Goal: Information Seeking & Learning: Check status

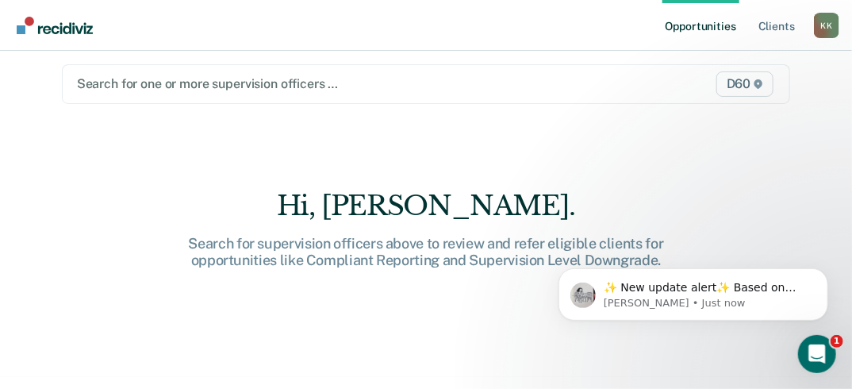
scroll to position [23, 0]
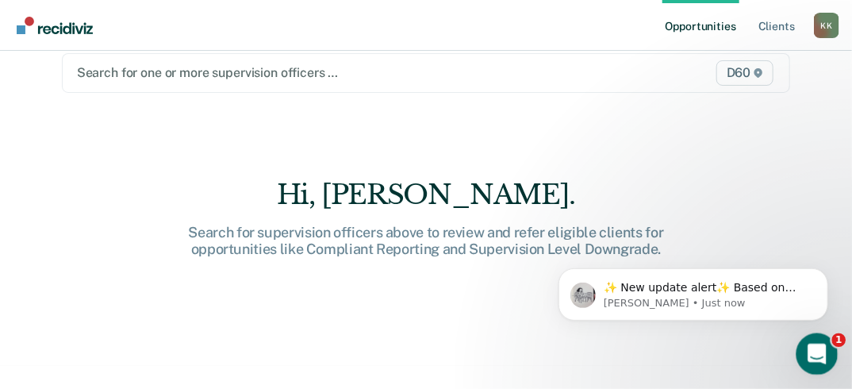
click at [821, 343] on div "Open Intercom Messenger" at bounding box center [815, 351] width 52 height 52
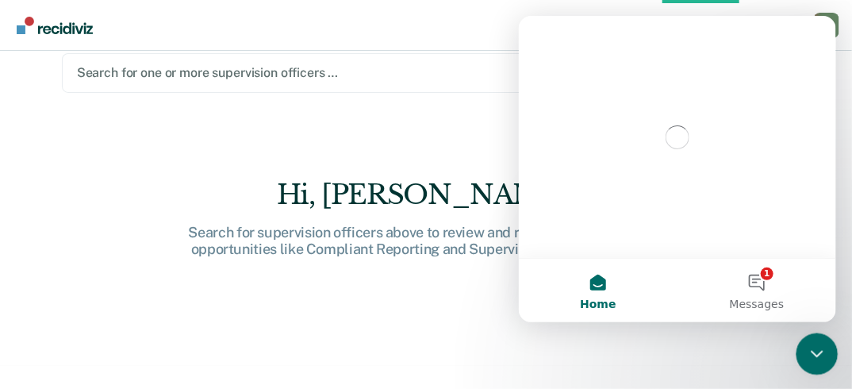
scroll to position [0, 0]
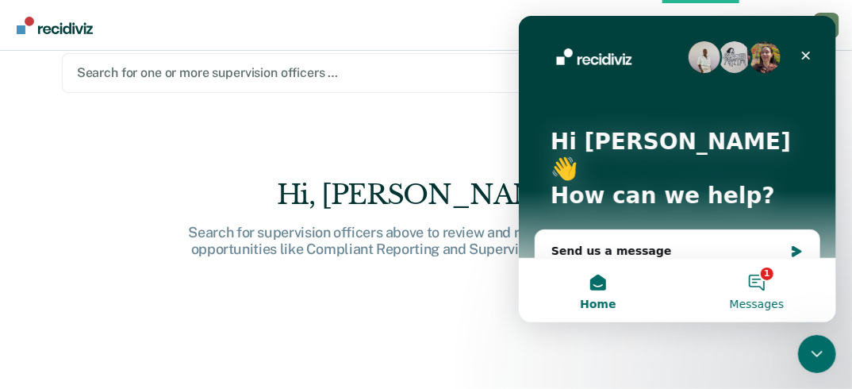
click at [770, 267] on button "1 Messages" at bounding box center [756, 290] width 159 height 63
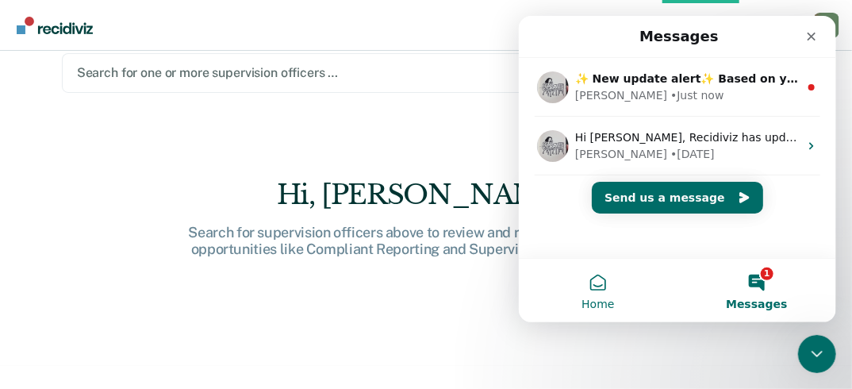
click at [609, 298] on span "Home" at bounding box center [597, 303] width 33 height 11
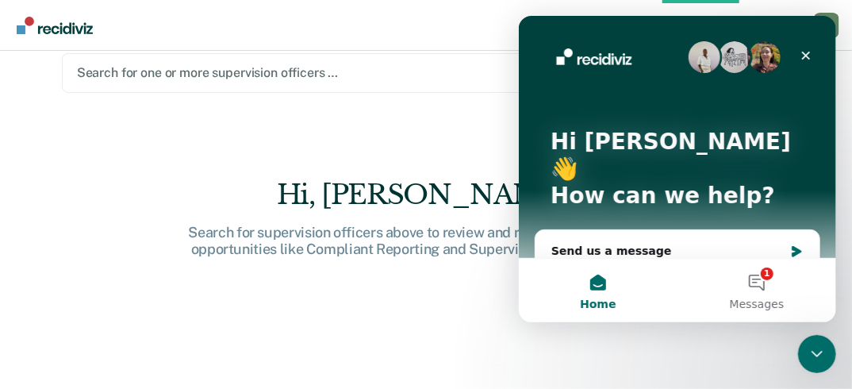
click at [240, 206] on div "Hi, Keiona." at bounding box center [426, 195] width 508 height 33
click at [812, 57] on div "Close" at bounding box center [805, 55] width 29 height 29
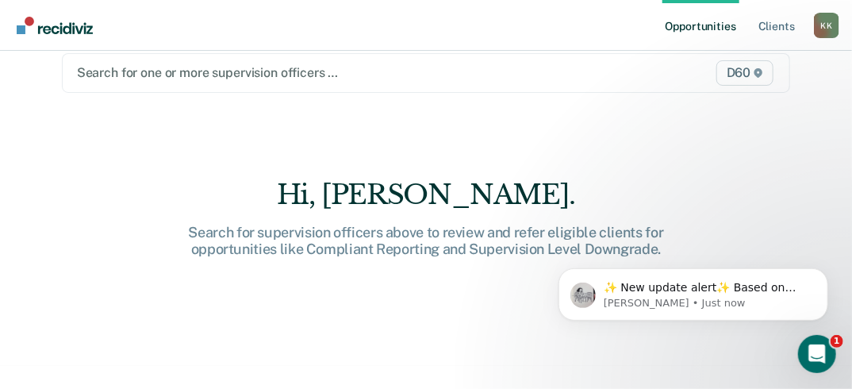
click at [736, 6] on link "Opportunities" at bounding box center [701, 25] width 77 height 51
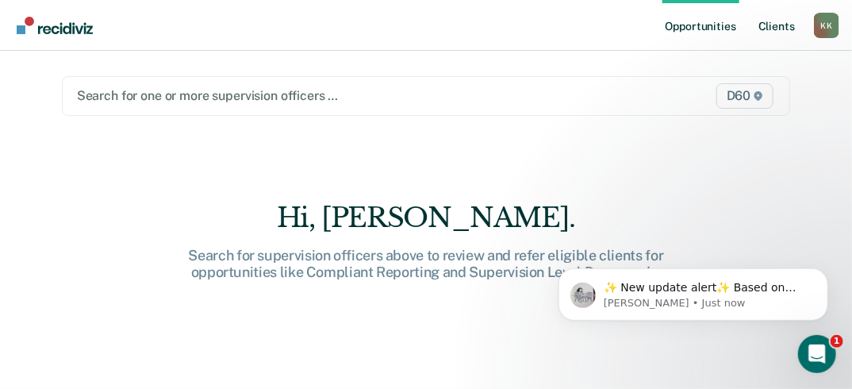
click at [765, 32] on link "Client s" at bounding box center [777, 25] width 43 height 51
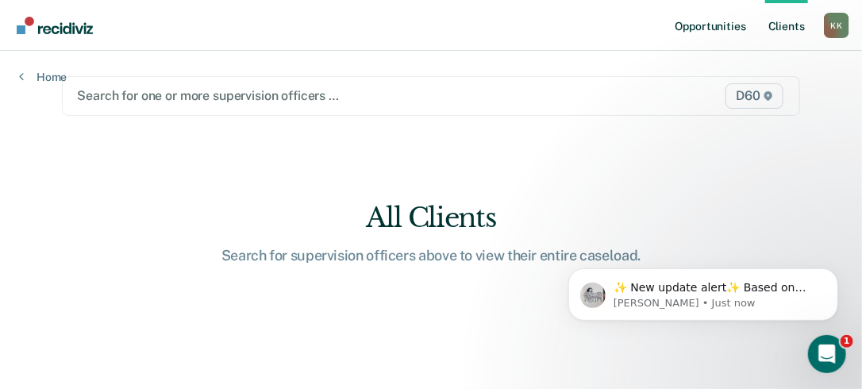
click at [713, 24] on link "Opportunities" at bounding box center [710, 25] width 77 height 51
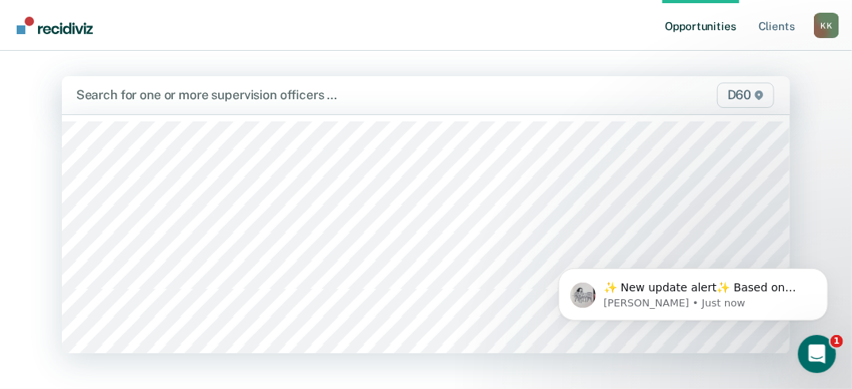
click at [232, 94] on div at bounding box center [321, 95] width 490 height 18
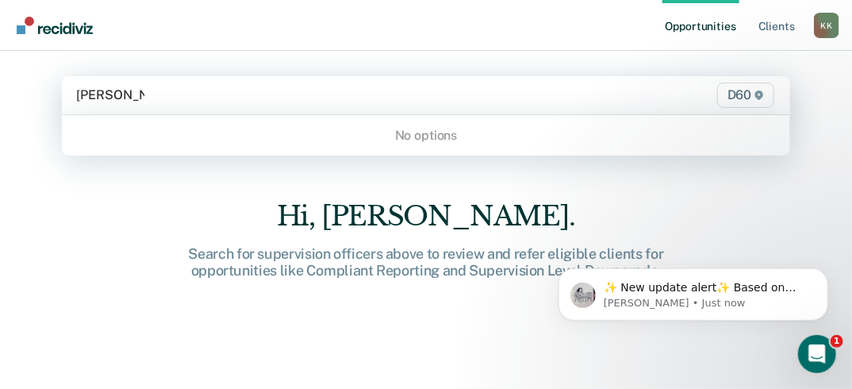
type input "cory brown"
click at [775, 24] on link "Client s" at bounding box center [777, 25] width 43 height 51
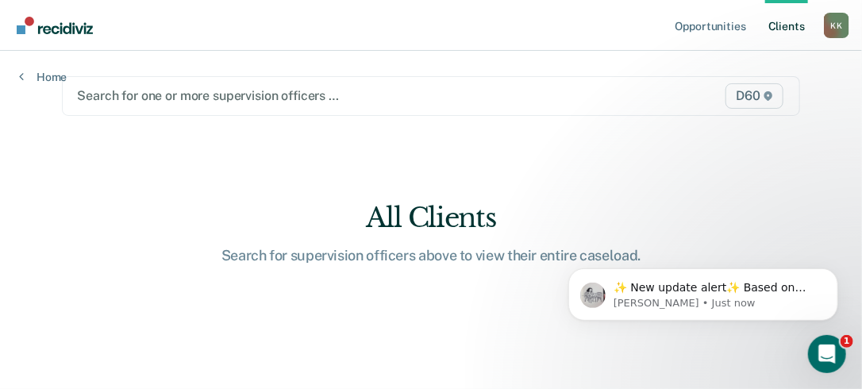
click at [170, 91] on div at bounding box center [324, 96] width 494 height 18
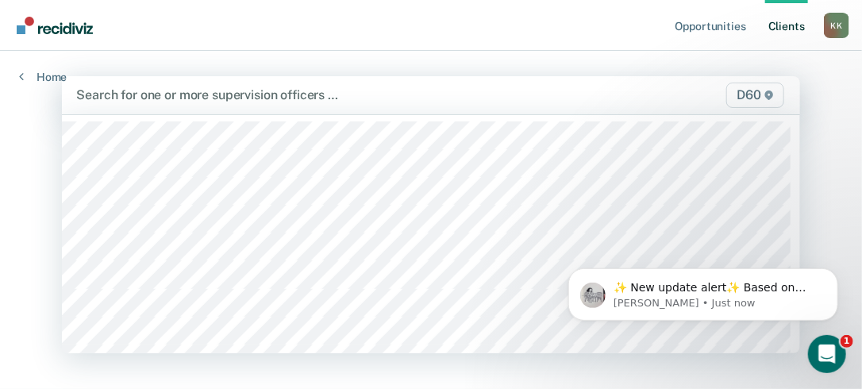
click at [133, 94] on div at bounding box center [323, 95] width 495 height 18
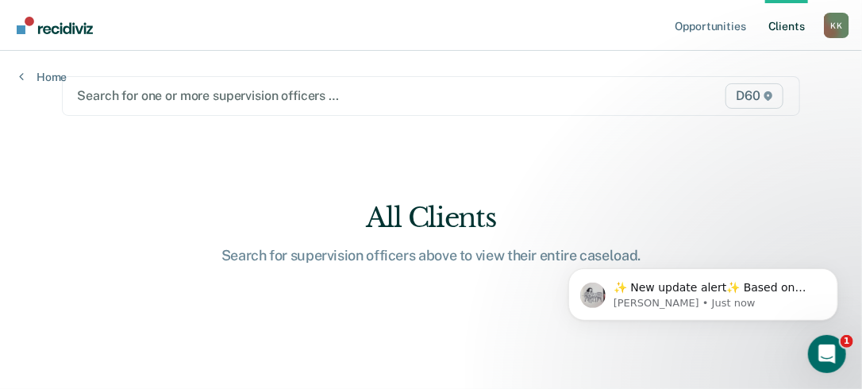
click at [208, 118] on main "Search for one or more supervision officers … D60 All Clients Search for superv…" at bounding box center [430, 201] width 775 height 300
click at [213, 86] on div "Search for one or more supervision officers …" at bounding box center [324, 95] width 498 height 21
click at [210, 95] on div at bounding box center [324, 96] width 494 height 18
click at [829, 30] on div "K K" at bounding box center [836, 25] width 25 height 25
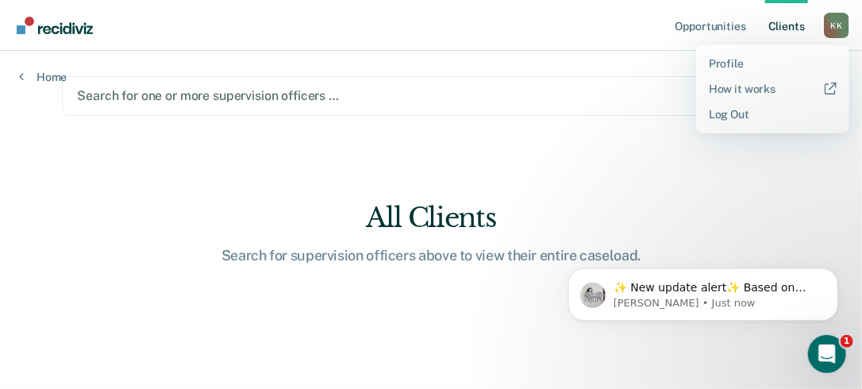
click at [829, 30] on div "K K" at bounding box center [836, 25] width 25 height 25
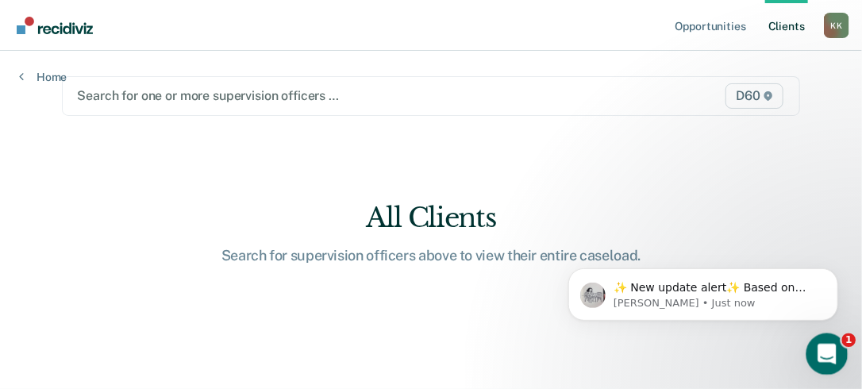
click at [825, 343] on icon "Open Intercom Messenger" at bounding box center [825, 352] width 26 height 26
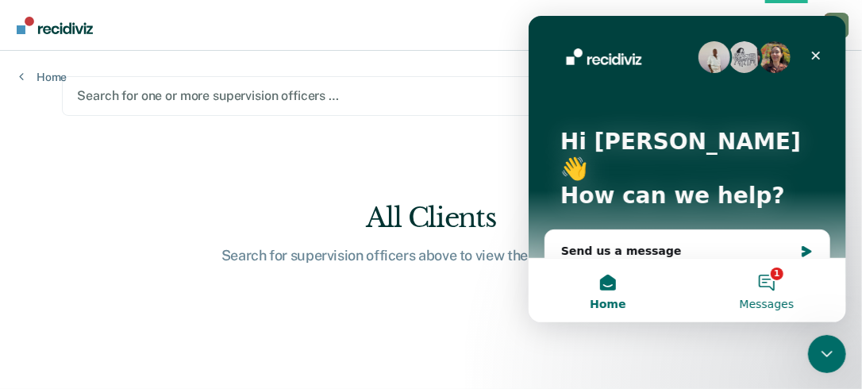
click at [767, 284] on button "1 Messages" at bounding box center [766, 290] width 159 height 63
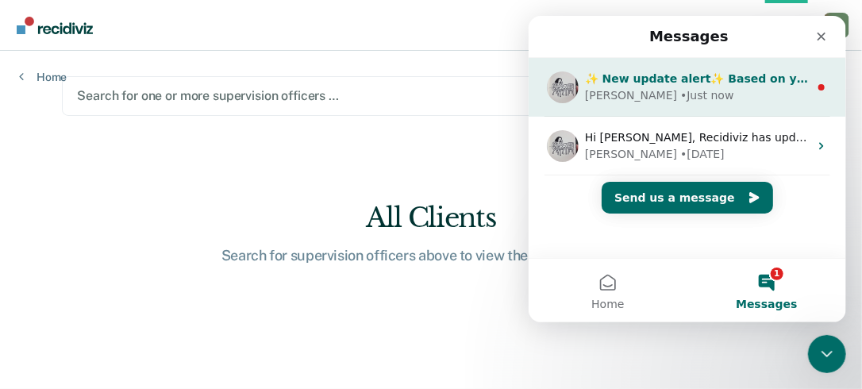
click at [680, 106] on div "✨ New update alert✨ Based on your feedback, we've made a few updates we wanted …" at bounding box center [686, 87] width 317 height 59
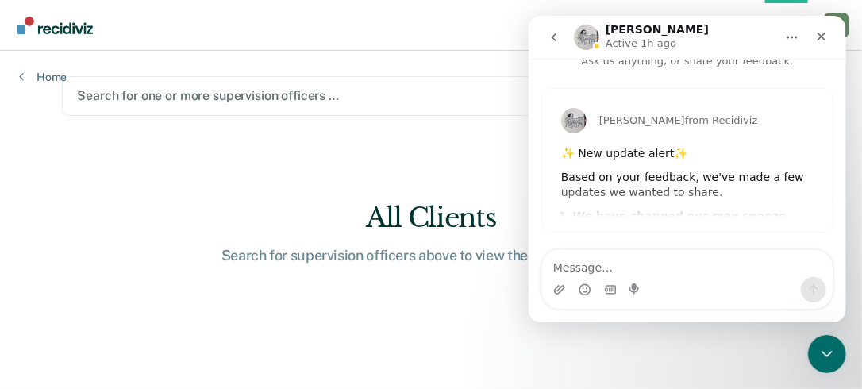
scroll to position [18, 0]
drag, startPoint x: 725, startPoint y: 186, endPoint x: 721, endPoint y: 129, distance: 57.3
click at [721, 129] on div "Kim from Recidiviz ✨ New update alert✨ Based on your feedback, we've made a few…" at bounding box center [686, 161] width 290 height 143
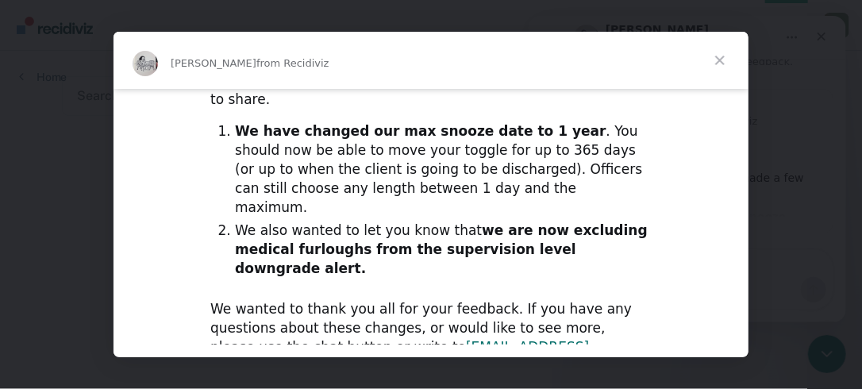
scroll to position [0, 0]
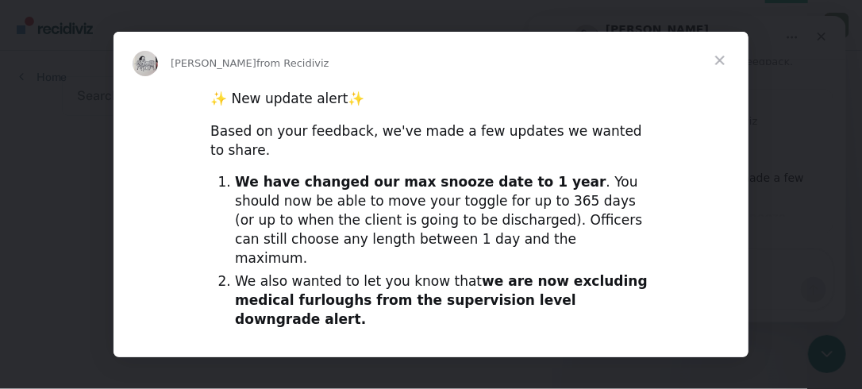
click at [286, 174] on b "We have changed our max snooze date to 1 year" at bounding box center [420, 182] width 371 height 16
click at [719, 70] on span "Close" at bounding box center [719, 60] width 57 height 57
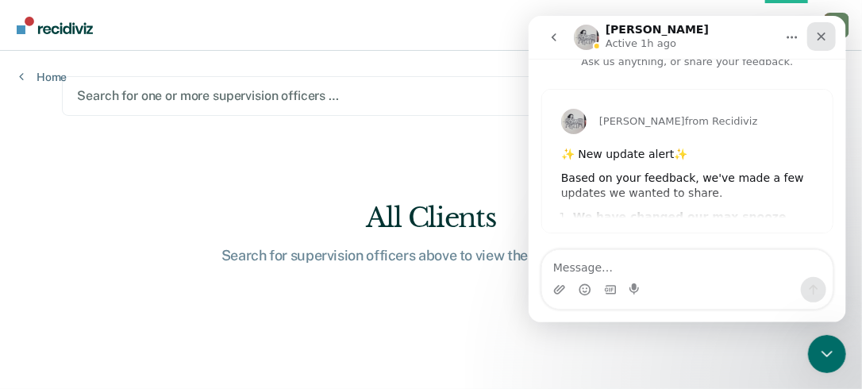
click at [814, 41] on icon "Close" at bounding box center [820, 36] width 13 height 13
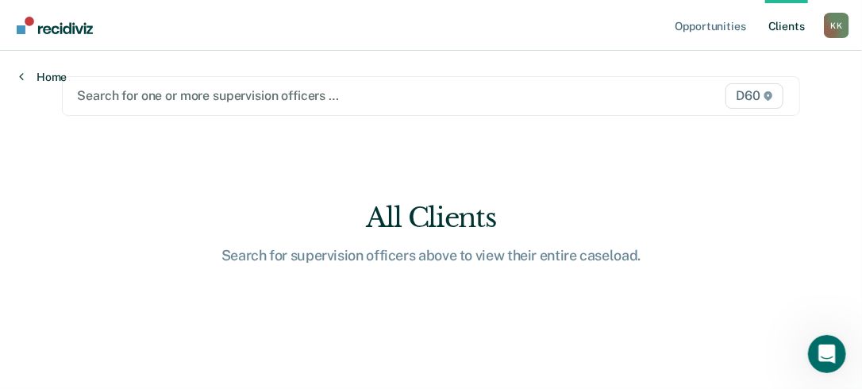
click at [27, 75] on link "Home" at bounding box center [43, 77] width 48 height 14
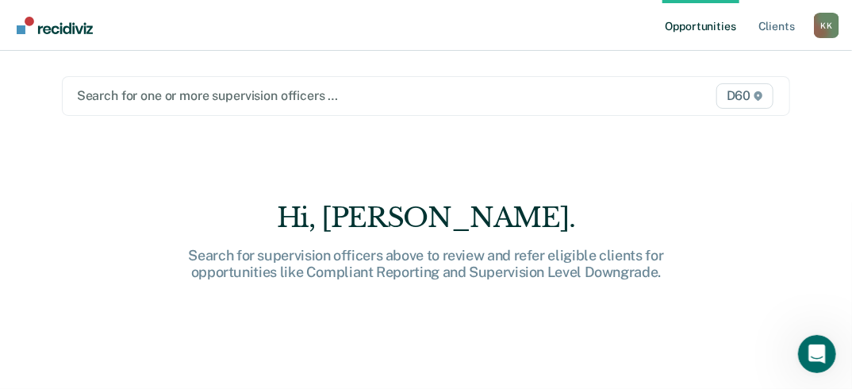
click at [156, 100] on div at bounding box center [321, 96] width 488 height 18
click at [770, 32] on link "Client s" at bounding box center [777, 25] width 43 height 51
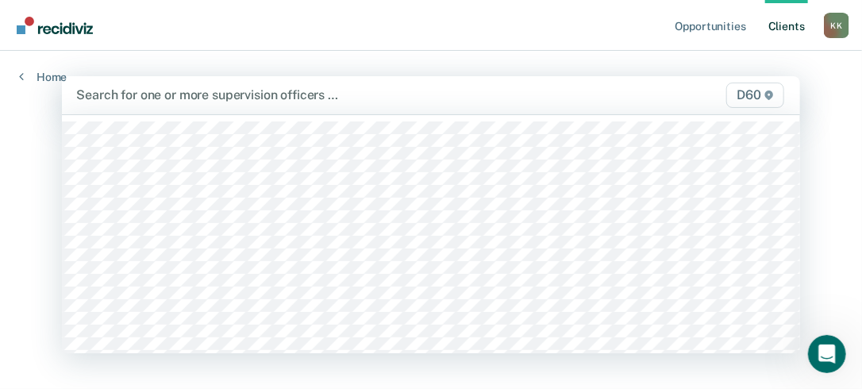
click at [318, 86] on div at bounding box center [323, 95] width 495 height 18
click at [296, 85] on div "Search for one or more supervision officers …" at bounding box center [324, 94] width 498 height 21
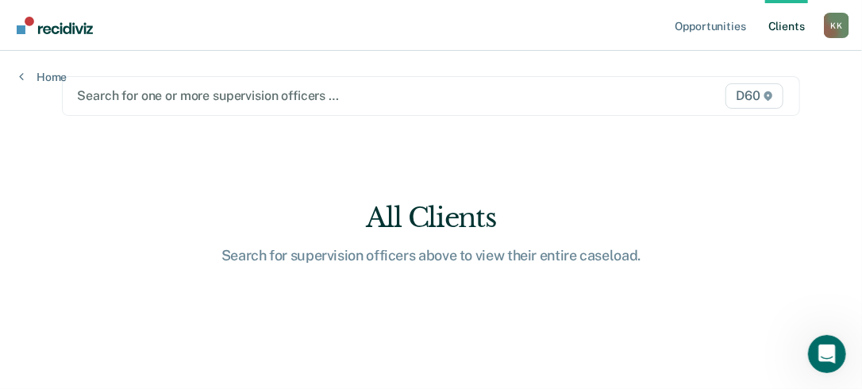
click at [493, 89] on div at bounding box center [324, 96] width 494 height 18
click at [326, 85] on div "Search for one or more supervision officers …" at bounding box center [324, 95] width 498 height 21
click at [295, 87] on div at bounding box center [324, 96] width 494 height 18
click at [167, 94] on div at bounding box center [324, 96] width 494 height 18
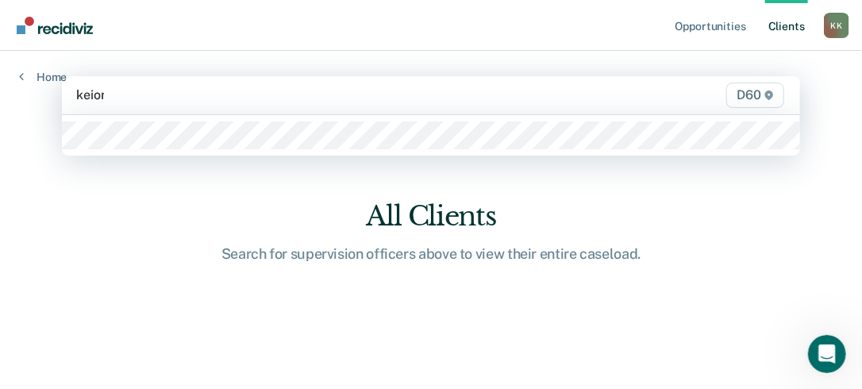
type input "keiona"
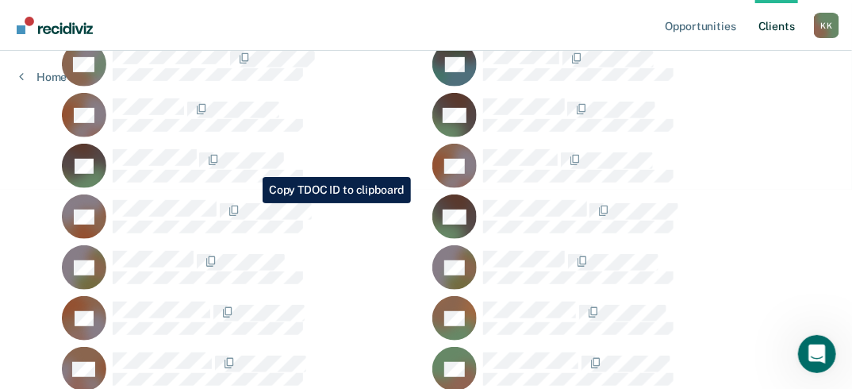
scroll to position [127, 0]
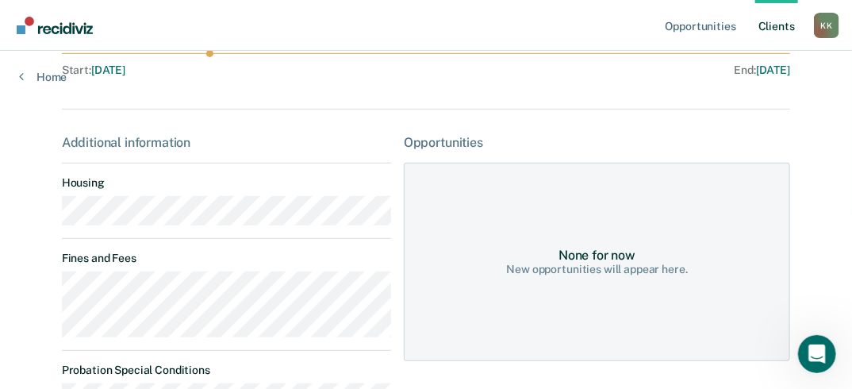
scroll to position [190, 0]
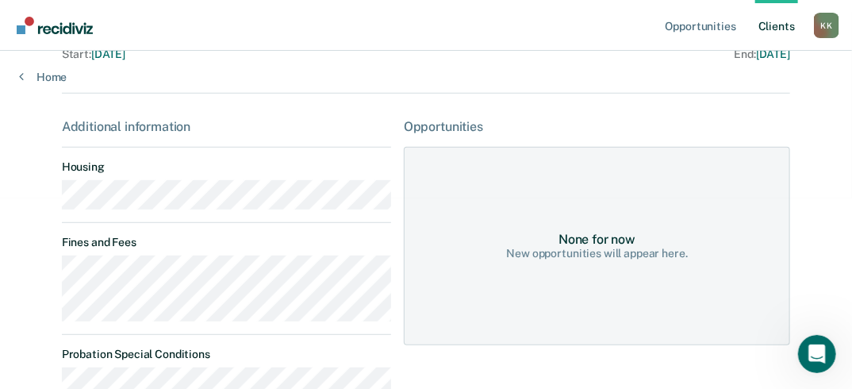
click at [297, 172] on dt "Housing" at bounding box center [226, 166] width 329 height 13
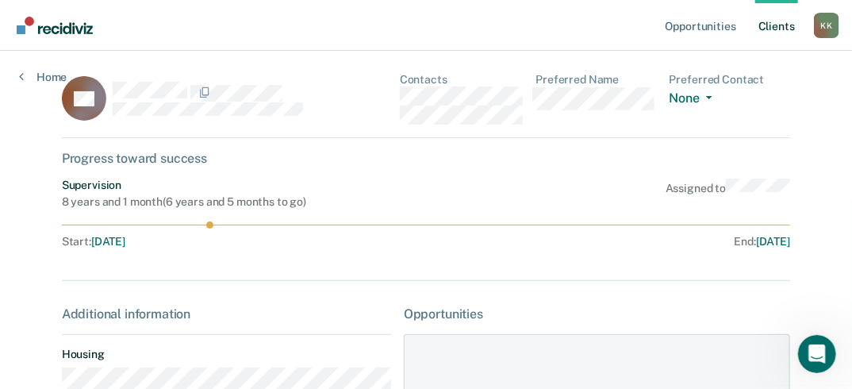
scroll to position [0, 0]
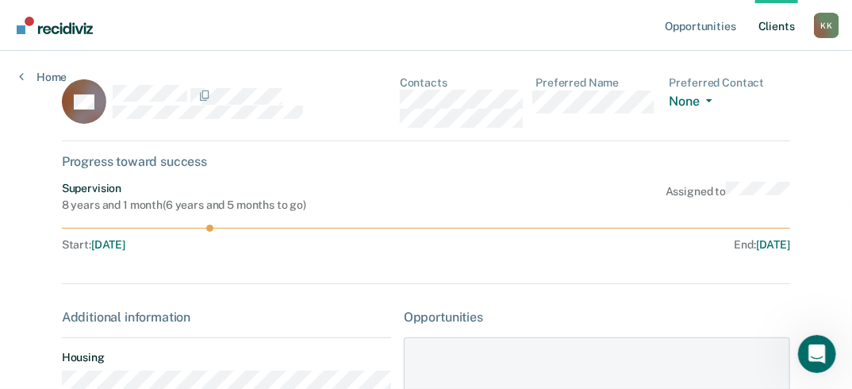
drag, startPoint x: 128, startPoint y: 159, endPoint x: 130, endPoint y: 181, distance: 22.4
click at [128, 162] on div "Progress toward success" at bounding box center [426, 161] width 729 height 15
click at [206, 227] on circle at bounding box center [209, 228] width 7 height 7
drag, startPoint x: 210, startPoint y: 229, endPoint x: 252, endPoint y: 236, distance: 43.5
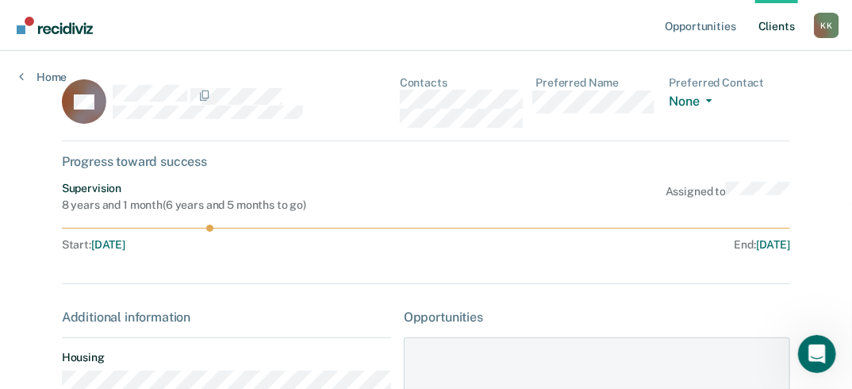
click at [247, 235] on div "Supervision 8 years and 1 month ( 6 years and 5 months to go ) Assigned to Star…" at bounding box center [426, 219] width 729 height 75
click at [255, 238] on div "Start : Feb 20, 2024" at bounding box center [244, 244] width 365 height 13
click at [207, 229] on circle at bounding box center [209, 228] width 7 height 7
click at [175, 248] on div "Start : Feb 20, 2024" at bounding box center [244, 244] width 365 height 13
click at [122, 244] on span "Feb 20, 2024" at bounding box center [108, 244] width 34 height 13
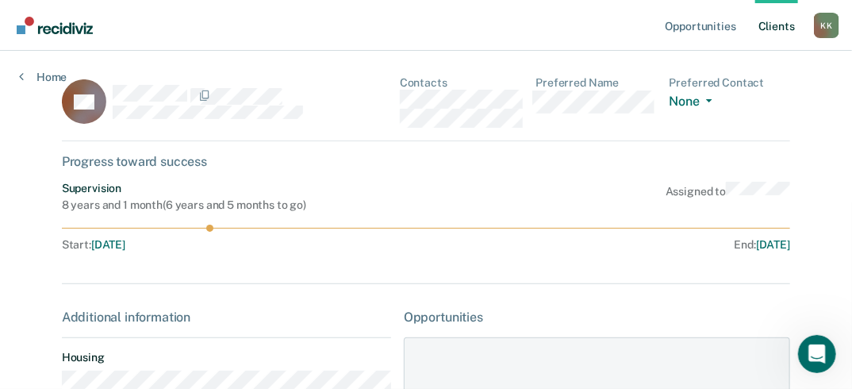
click at [205, 248] on div "Start : Feb 20, 2024" at bounding box center [244, 244] width 365 height 13
click at [714, 110] on button "None" at bounding box center [694, 103] width 49 height 18
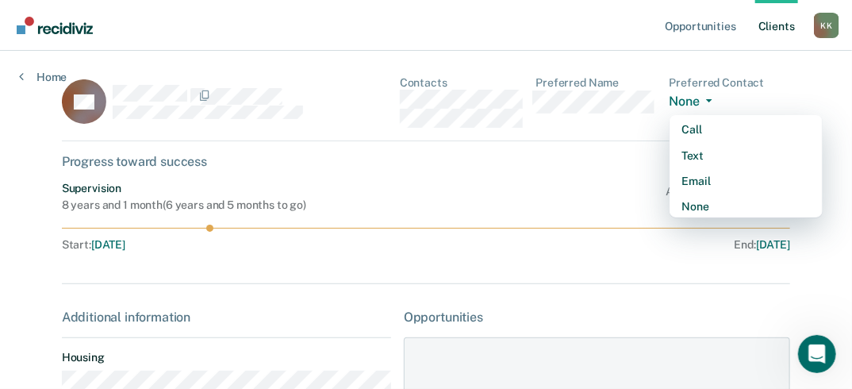
click at [718, 113] on dl "Preferred Contact None Call Text Email None" at bounding box center [730, 102] width 121 height 52
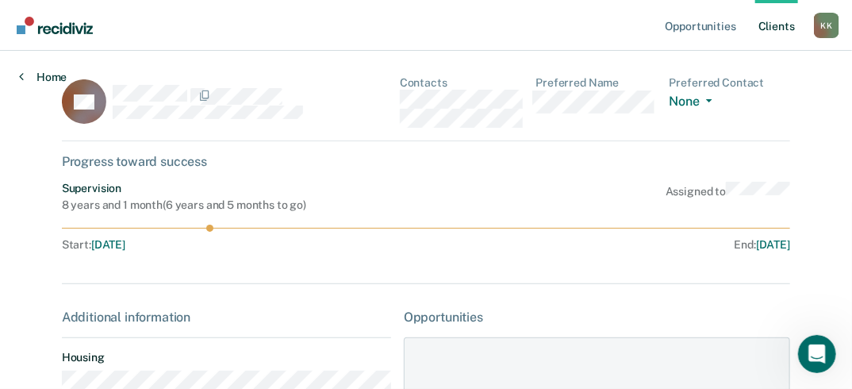
click at [37, 73] on link "Home" at bounding box center [43, 77] width 48 height 14
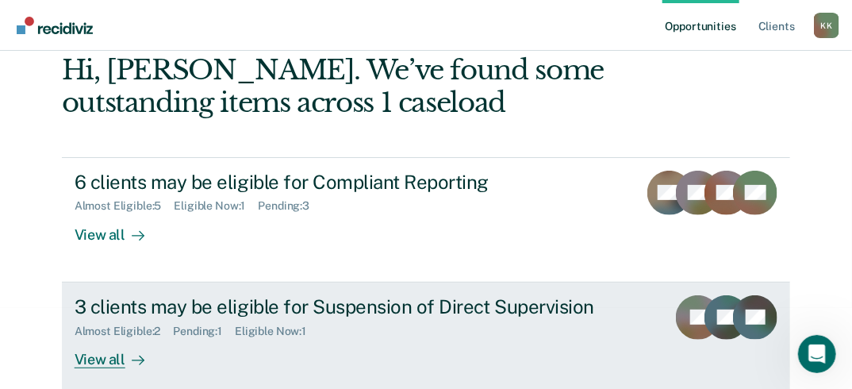
scroll to position [98, 0]
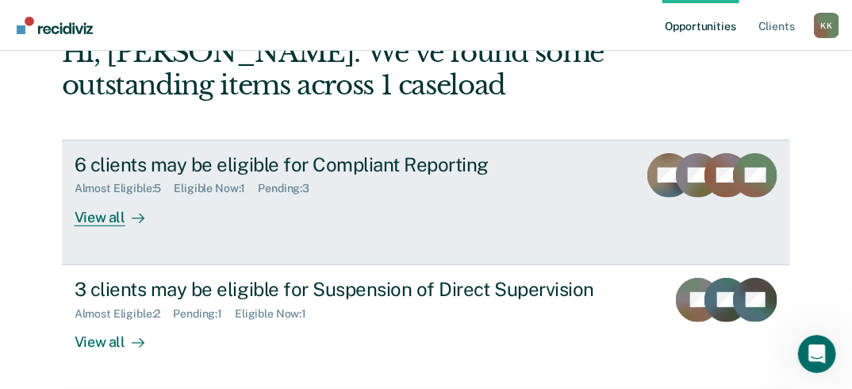
click at [104, 210] on div "View all" at bounding box center [119, 210] width 89 height 31
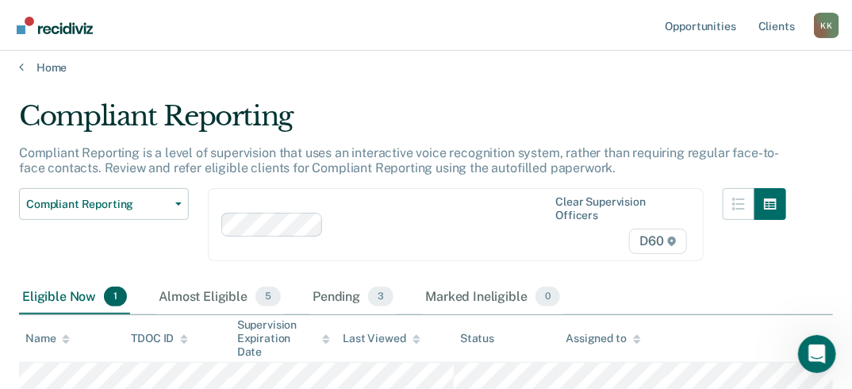
scroll to position [13, 0]
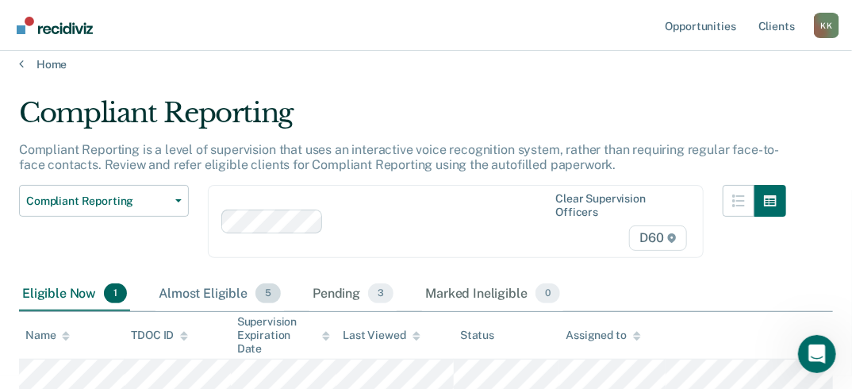
click at [215, 287] on div "Almost Eligible 5" at bounding box center [220, 294] width 129 height 35
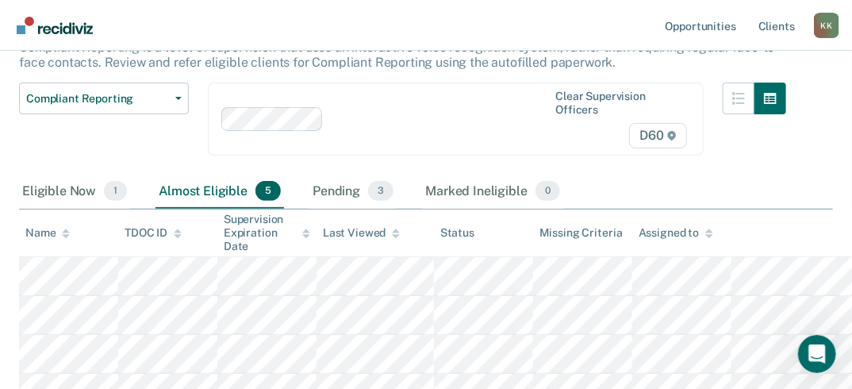
scroll to position [66, 0]
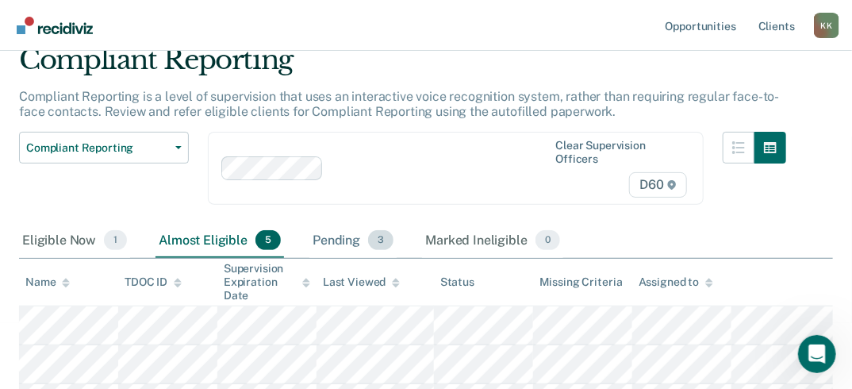
click at [368, 242] on span "3" at bounding box center [380, 240] width 25 height 21
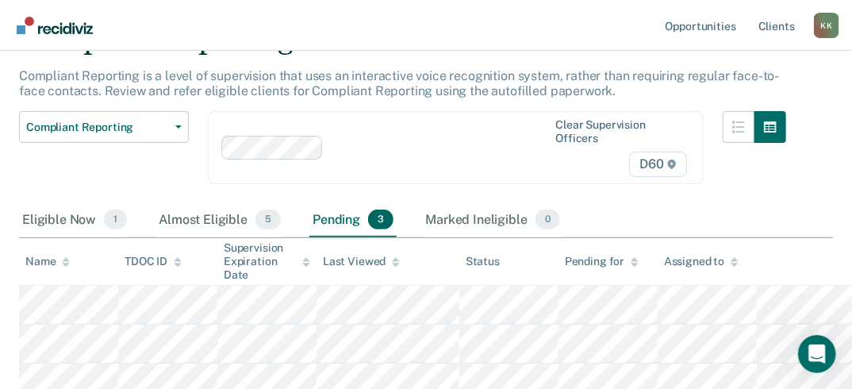
scroll to position [98, 0]
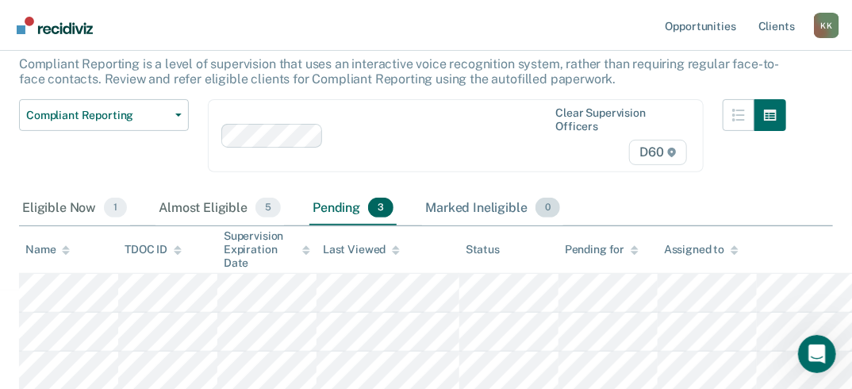
click at [497, 208] on div "Marked Ineligible 0" at bounding box center [492, 208] width 141 height 35
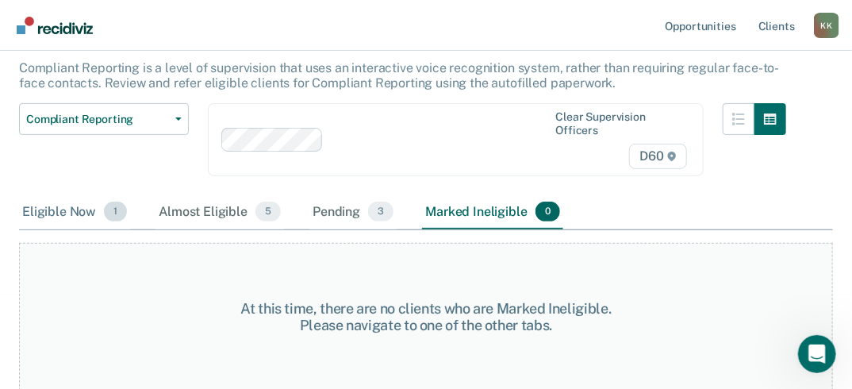
click at [21, 207] on div "Eligible Now 1" at bounding box center [74, 212] width 111 height 35
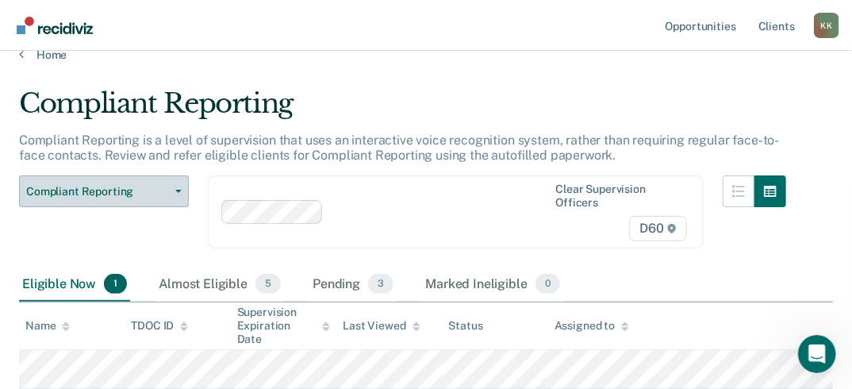
scroll to position [13, 0]
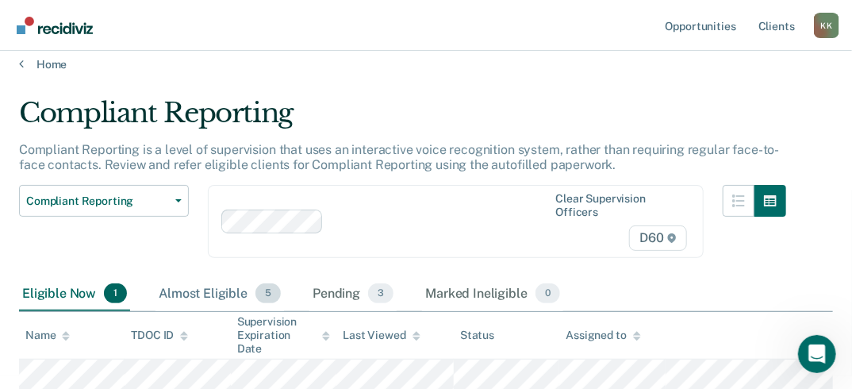
click at [202, 298] on div "Almost Eligible 5" at bounding box center [220, 294] width 129 height 35
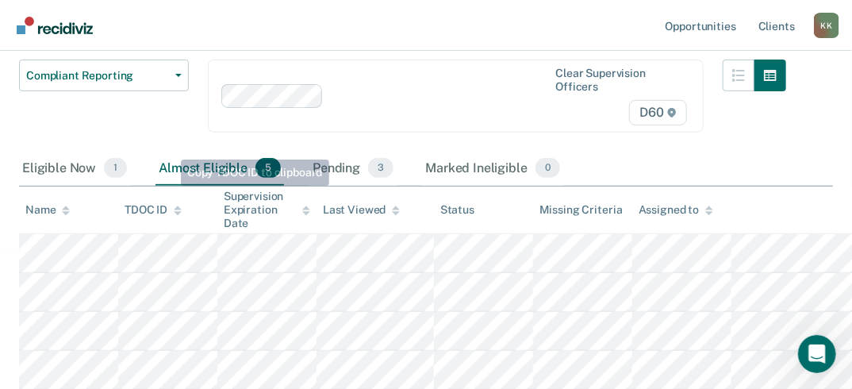
scroll to position [129, 0]
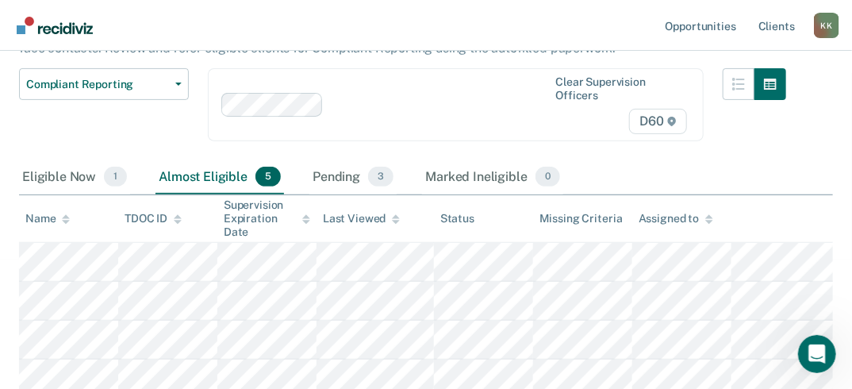
click at [164, 187] on div "Almost Eligible 5" at bounding box center [220, 177] width 129 height 35
click at [241, 178] on div "Almost Eligible 5" at bounding box center [220, 177] width 129 height 35
click at [335, 175] on div "Pending 3" at bounding box center [353, 177] width 87 height 35
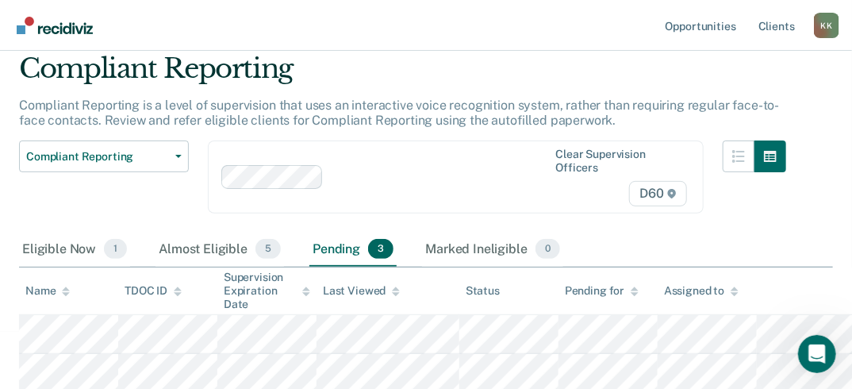
scroll to position [35, 0]
